Goal: Ask a question

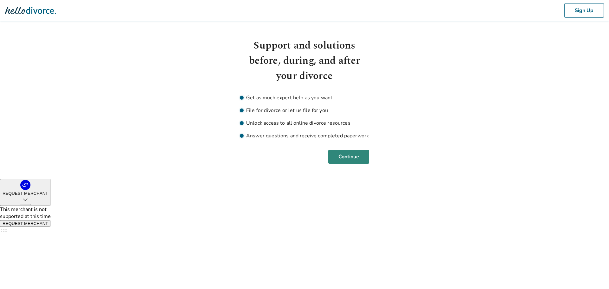
click at [344, 154] on button "Continue" at bounding box center [348, 157] width 41 height 14
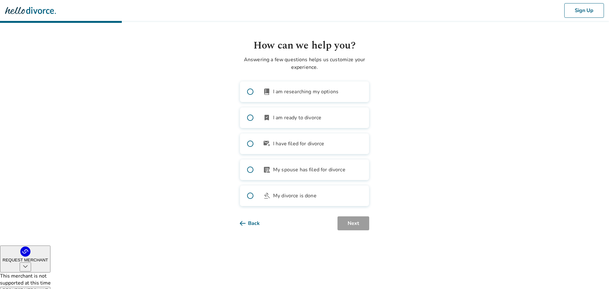
click at [251, 118] on span at bounding box center [250, 117] width 20 height 20
click at [356, 223] on button "Next" at bounding box center [353, 223] width 32 height 14
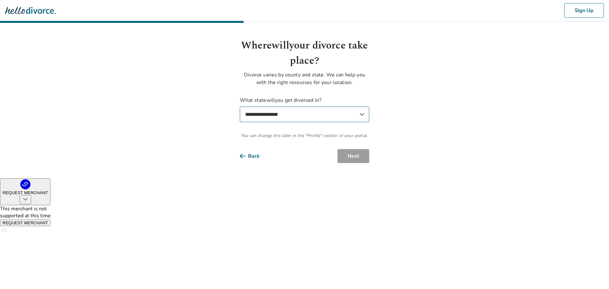
click at [268, 116] on select "**********" at bounding box center [304, 115] width 129 height 16
select select "**"
click at [240, 107] on select "**********" at bounding box center [304, 115] width 129 height 16
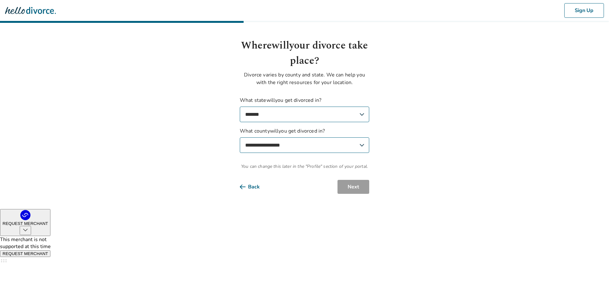
click at [262, 148] on select "**********" at bounding box center [304, 145] width 129 height 16
select select "**********"
click at [240, 137] on select "**********" at bounding box center [304, 145] width 129 height 16
click at [344, 182] on button "Next" at bounding box center [353, 187] width 32 height 14
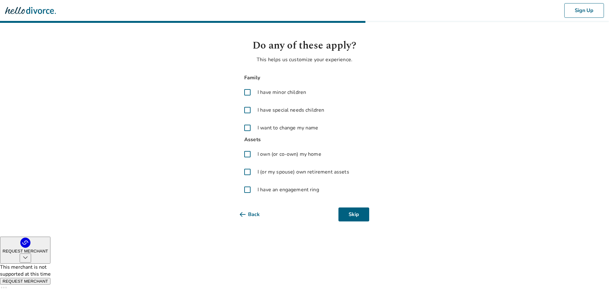
click at [248, 126] on span at bounding box center [247, 127] width 15 height 15
click at [248, 109] on span at bounding box center [247, 109] width 15 height 15
drag, startPoint x: 248, startPoint y: 128, endPoint x: 247, endPoint y: 122, distance: 6.7
click at [247, 128] on span at bounding box center [247, 127] width 15 height 15
click at [249, 95] on span at bounding box center [247, 92] width 15 height 15
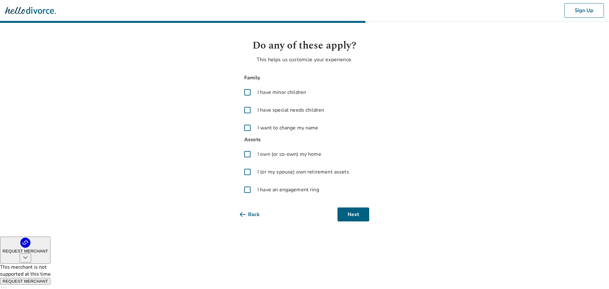
click at [250, 110] on span at bounding box center [247, 109] width 15 height 15
click at [248, 171] on span at bounding box center [247, 171] width 15 height 15
click at [351, 214] on button "Next" at bounding box center [353, 214] width 32 height 14
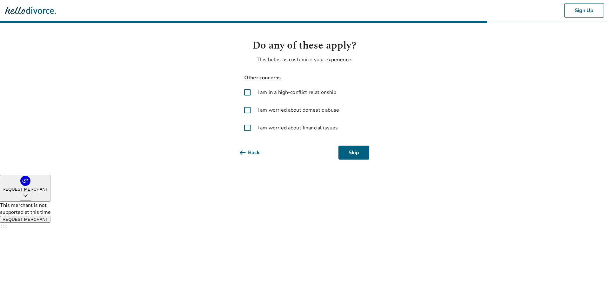
click at [248, 111] on span at bounding box center [247, 109] width 15 height 15
click at [249, 127] on span at bounding box center [247, 127] width 15 height 15
click at [245, 109] on span at bounding box center [247, 109] width 15 height 15
click at [367, 151] on button "Next" at bounding box center [353, 153] width 32 height 14
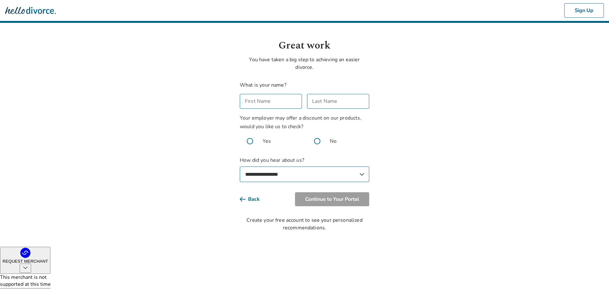
click at [272, 100] on input "First Name" at bounding box center [271, 101] width 62 height 15
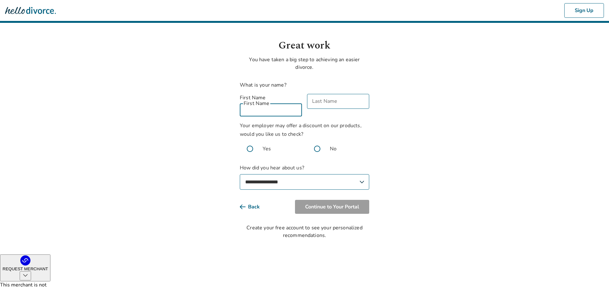
type input "*"
type input "***"
type input "*****"
click at [318, 141] on span at bounding box center [317, 149] width 20 height 20
click at [273, 174] on select "**********" at bounding box center [304, 182] width 129 height 16
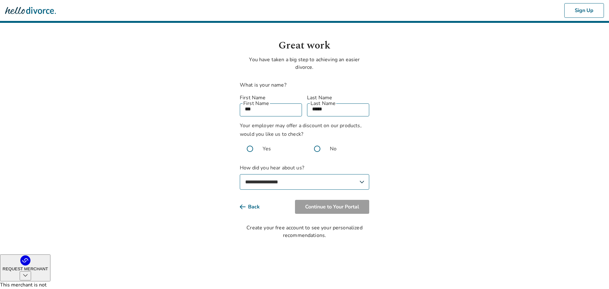
select select "**********"
click at [240, 174] on select "**********" at bounding box center [304, 182] width 129 height 16
click at [326, 200] on button "Continue to Your Portal" at bounding box center [332, 207] width 74 height 14
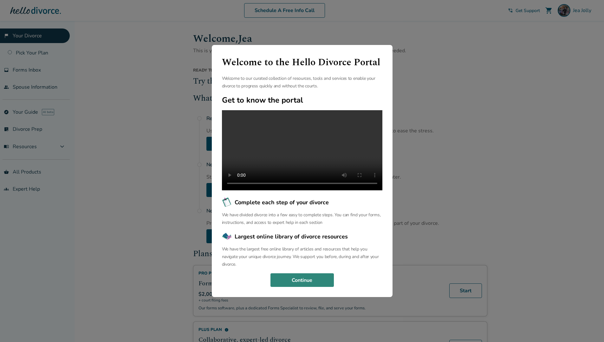
click at [307, 286] on button "Continue" at bounding box center [301, 281] width 63 height 14
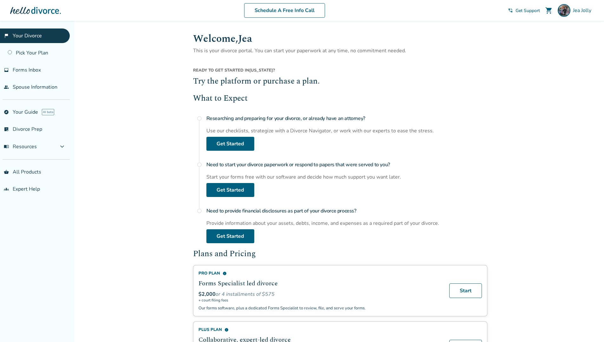
click at [449, 174] on div "Start your forms free with our software and decide how much support you want la…" at bounding box center [346, 177] width 281 height 7
click at [28, 36] on link "flag_2 Your Divorce" at bounding box center [35, 36] width 70 height 15
click at [24, 73] on span "Forms Inbox" at bounding box center [27, 70] width 28 height 7
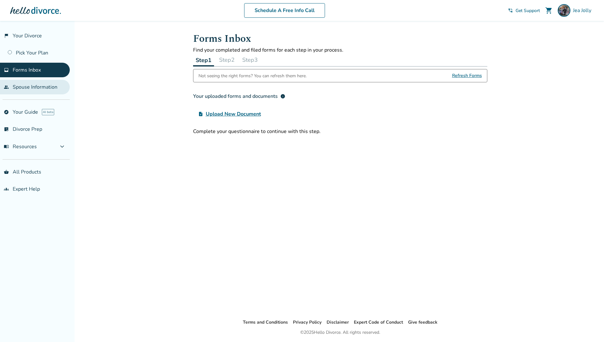
click at [33, 88] on link "people Spouse Information" at bounding box center [35, 87] width 70 height 15
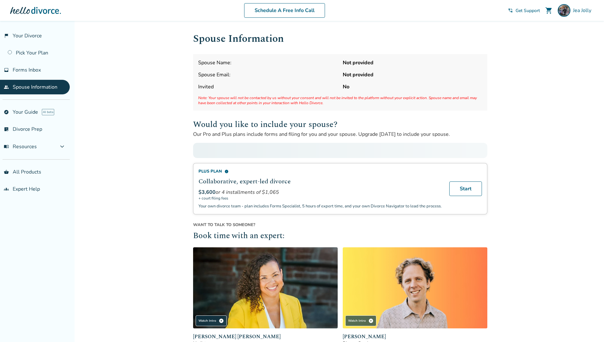
click at [33, 60] on ul "flag_2 Your Divorce Pick Your Plan inbox Forms Inbox people Spouse Information" at bounding box center [35, 62] width 70 height 66
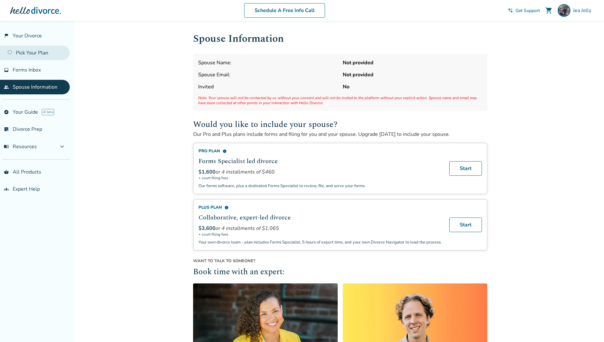
click at [29, 54] on link "Pick Your Plan" at bounding box center [35, 53] width 70 height 15
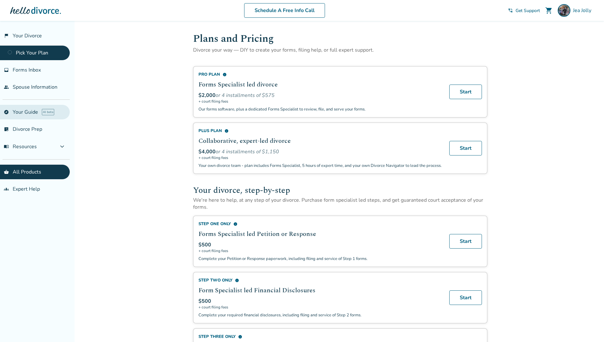
click at [20, 110] on link "explore Your Guide AI beta" at bounding box center [35, 112] width 70 height 15
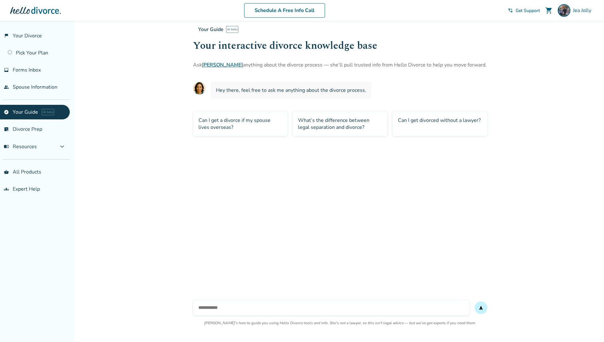
click at [218, 124] on div "Can I get a divorce if my spouse lives overseas?" at bounding box center [240, 124] width 95 height 25
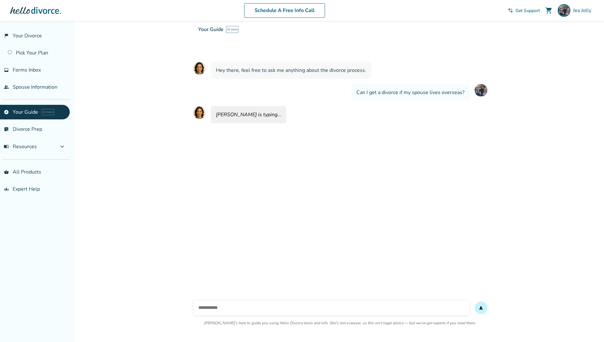
scroll to position [21, 0]
drag, startPoint x: 358, startPoint y: 90, endPoint x: 467, endPoint y: 88, distance: 109.4
click at [467, 88] on div "Can I get a divorce if my spouse lives overseas?" at bounding box center [410, 91] width 118 height 17
copy span "Can I get a divorce if my spouse lives overseas?"
click at [20, 89] on link "people Spouse Information" at bounding box center [35, 87] width 70 height 15
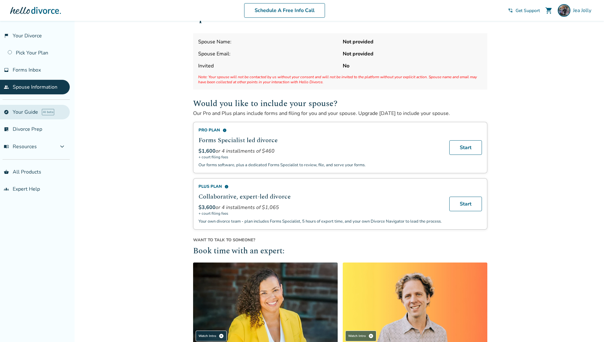
click at [19, 114] on link "explore Your Guide AI beta" at bounding box center [35, 112] width 70 height 15
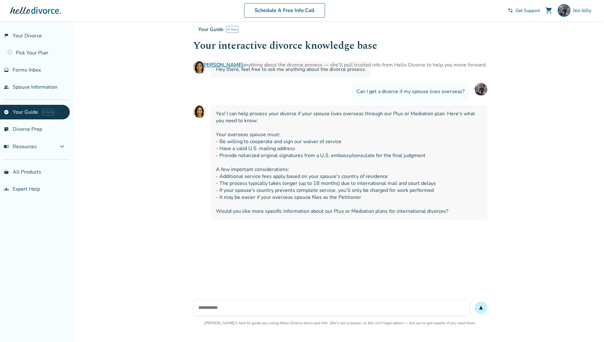
click at [260, 289] on input "text" at bounding box center [331, 308] width 276 height 15
click at [271, 91] on div "Can I get a divorce if my spouse lives overseas?" at bounding box center [340, 91] width 294 height 17
click at [395, 68] on p "Ask [PERSON_NAME] anything about the divorce process — she’ll pull trusted info…" at bounding box center [495, 65] width 604 height 8
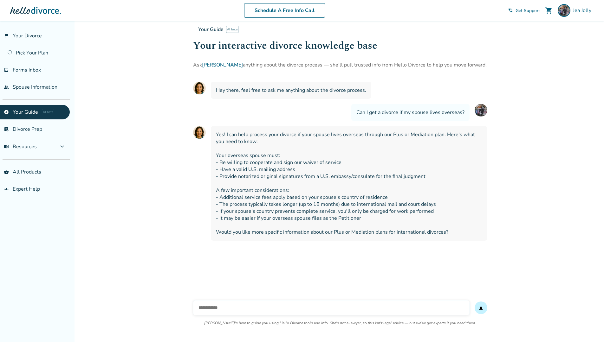
click at [208, 65] on link "[PERSON_NAME]" at bounding box center [222, 65] width 41 height 7
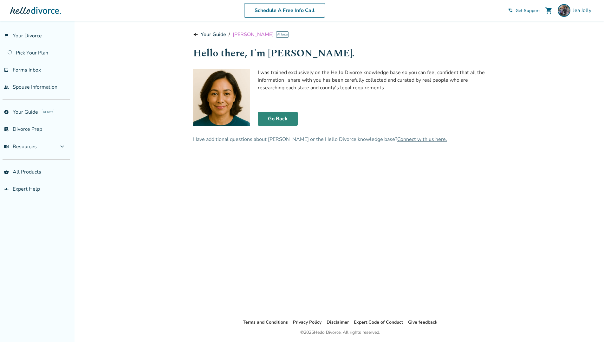
click at [278, 121] on link "Go Back" at bounding box center [278, 119] width 40 height 14
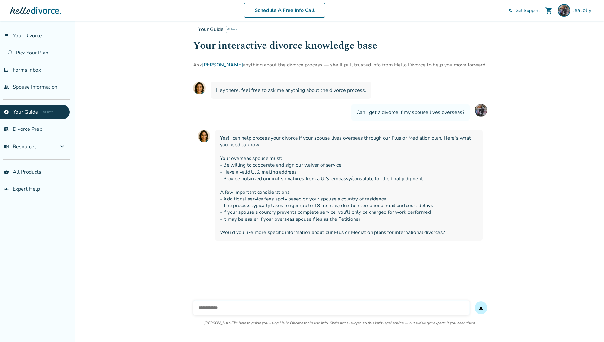
scroll to position [21, 0]
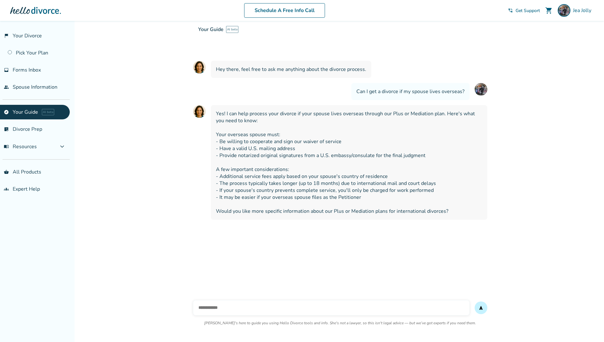
drag, startPoint x: 206, startPoint y: 29, endPoint x: 218, endPoint y: 31, distance: 12.0
click at [206, 28] on span "Your Guide" at bounding box center [210, 29] width 25 height 7
click at [234, 289] on input "text" at bounding box center [331, 308] width 276 height 15
paste input "*"
click at [234, 289] on input "text" at bounding box center [331, 308] width 276 height 15
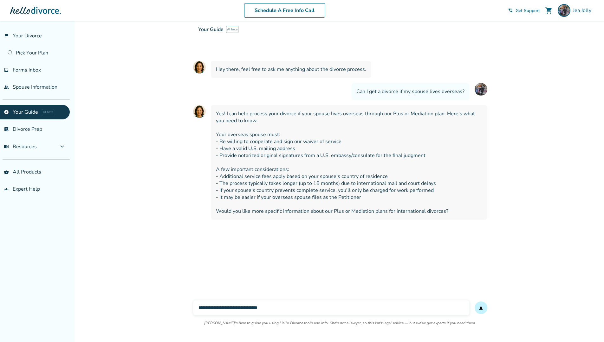
type input "**********"
click at [475, 289] on button "send" at bounding box center [481, 308] width 13 height 13
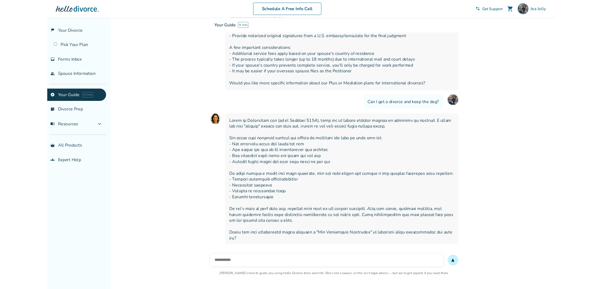
scroll to position [137, 0]
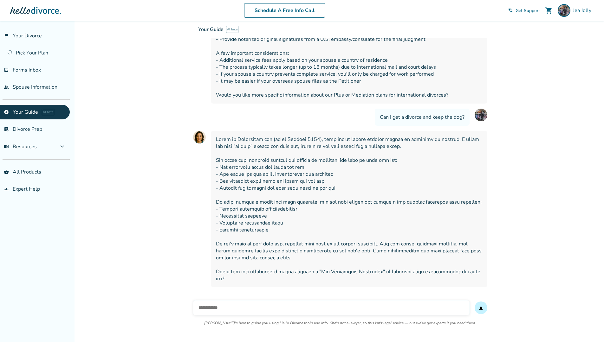
click at [226, 289] on input "text" at bounding box center [331, 308] width 276 height 15
